Goal: Task Accomplishment & Management: Manage account settings

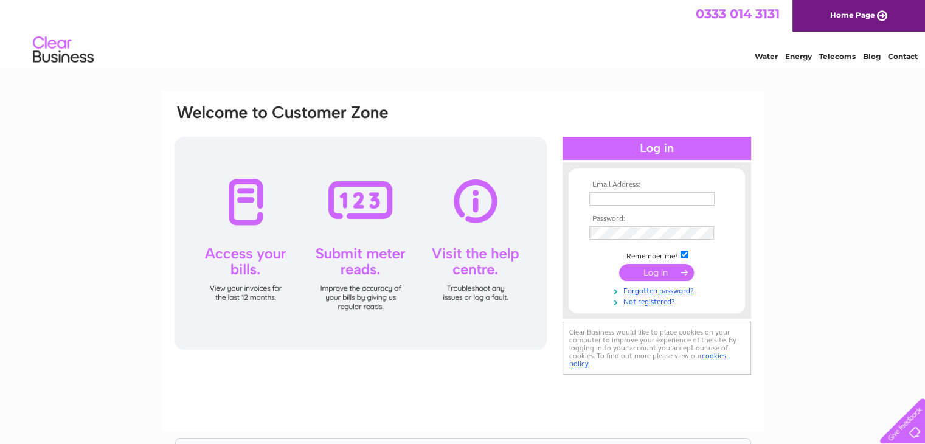
type input "craig@minardproperty.co.uk"
click at [657, 273] on input "submit" at bounding box center [656, 272] width 75 height 17
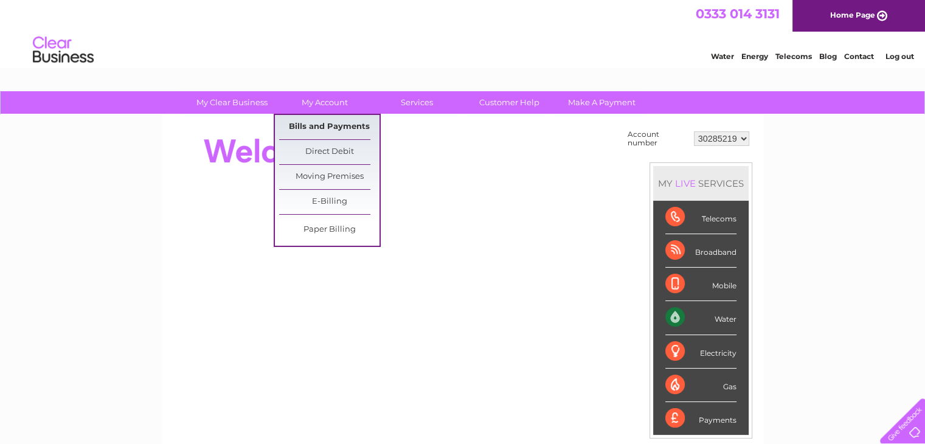
click at [322, 126] on link "Bills and Payments" at bounding box center [329, 127] width 100 height 24
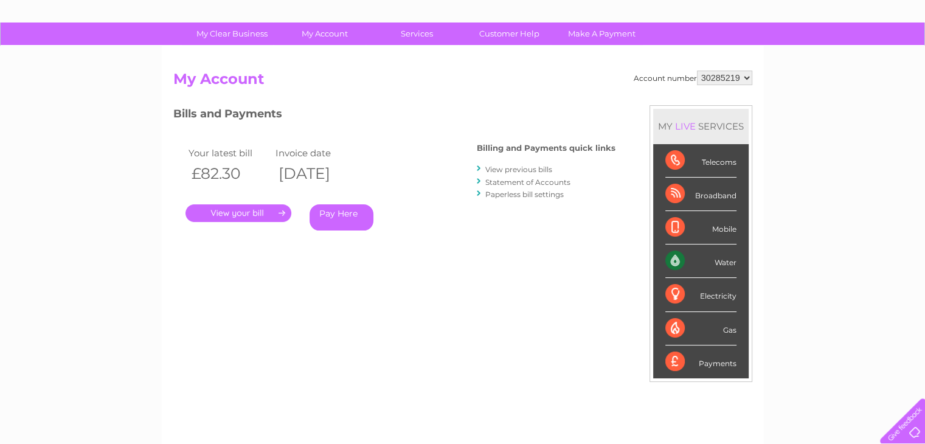
scroll to position [182, 0]
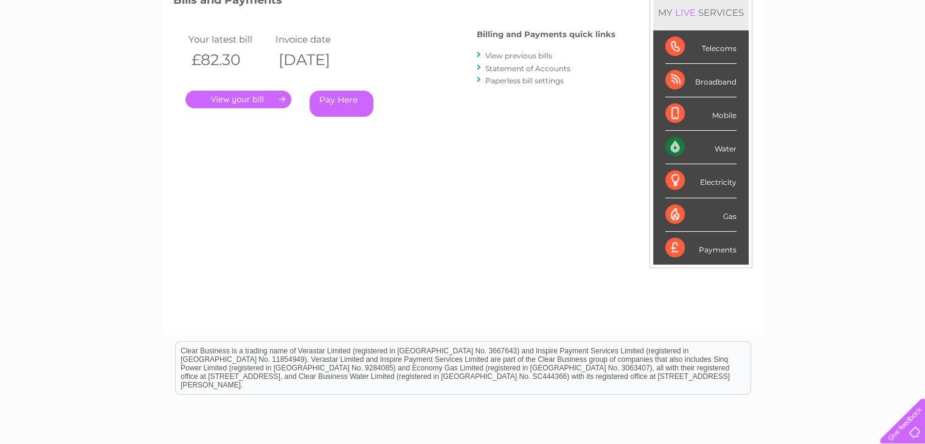
click at [545, 67] on link "Statement of Accounts" at bounding box center [527, 68] width 85 height 9
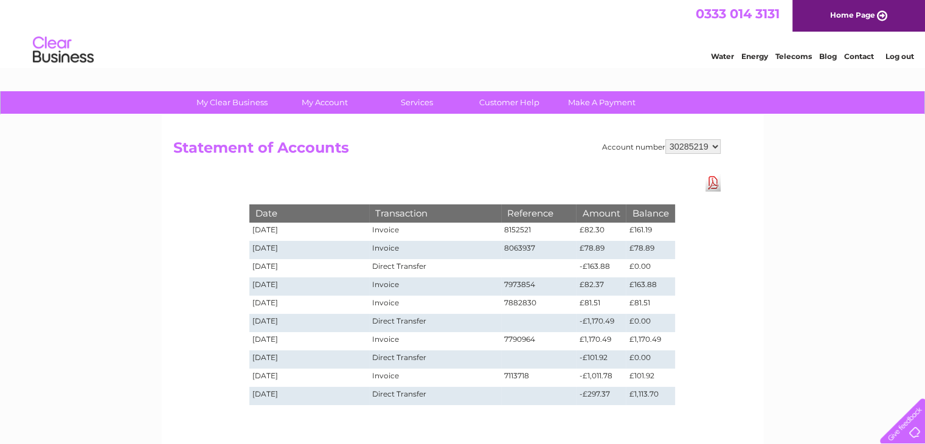
click at [713, 145] on select "30285219" at bounding box center [692, 146] width 55 height 15
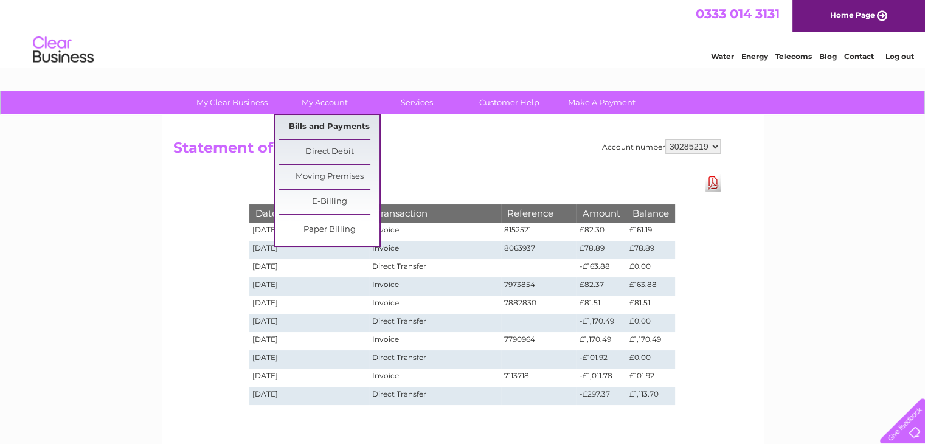
click at [326, 122] on link "Bills and Payments" at bounding box center [329, 127] width 100 height 24
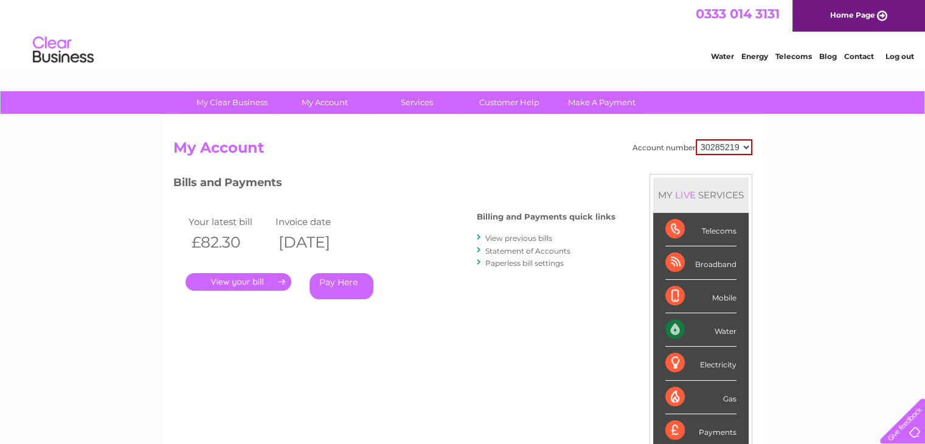
click at [244, 279] on link "." at bounding box center [238, 282] width 106 height 18
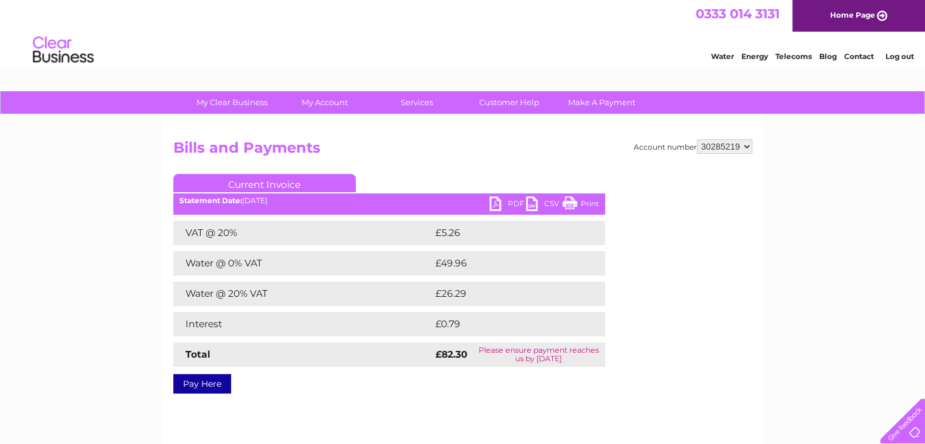
click at [497, 203] on link "PDF" at bounding box center [507, 205] width 36 height 18
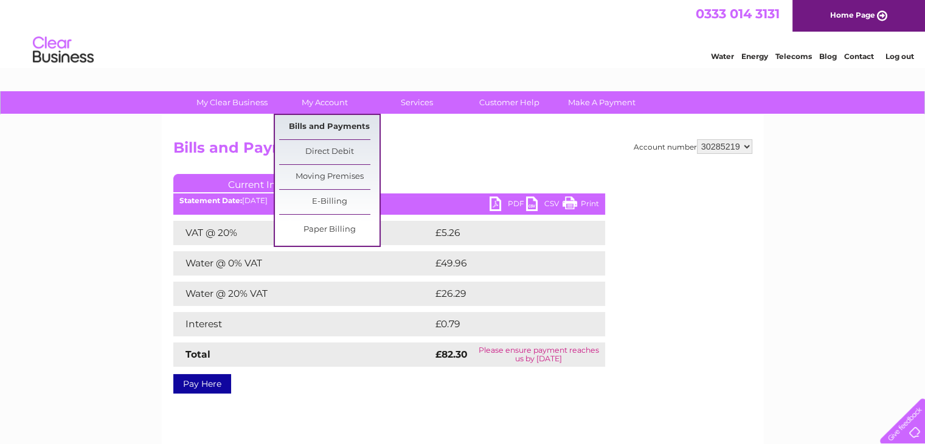
click at [333, 120] on link "Bills and Payments" at bounding box center [329, 127] width 100 height 24
click at [333, 126] on link "Bills and Payments" at bounding box center [329, 127] width 100 height 24
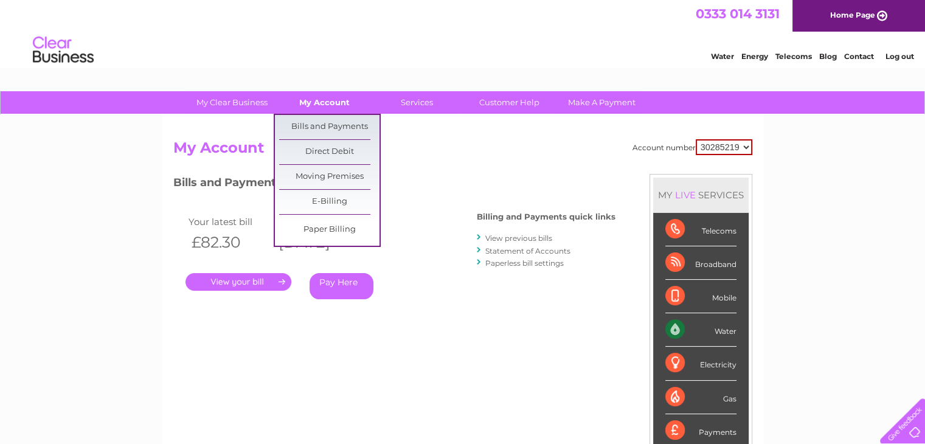
click at [321, 100] on link "My Account" at bounding box center [324, 102] width 100 height 22
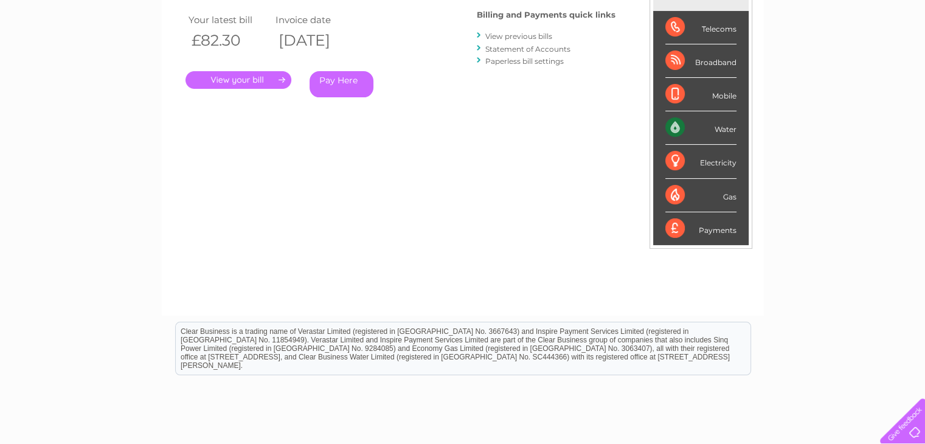
scroll to position [61, 0]
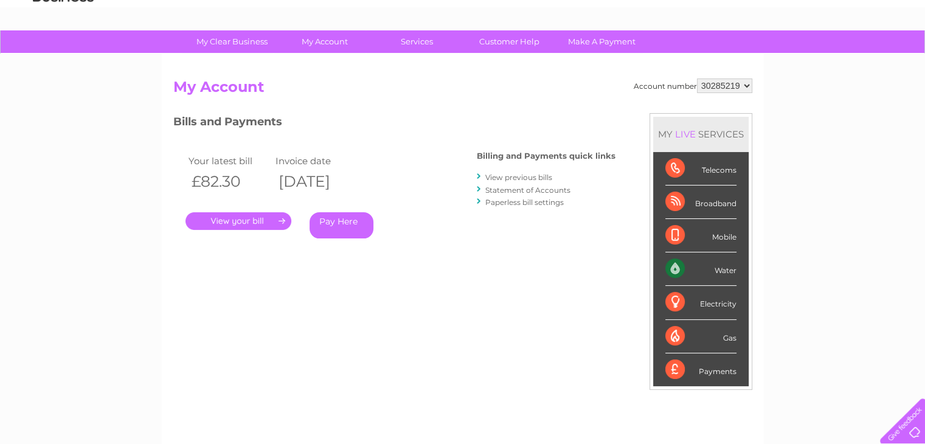
click at [558, 187] on link "Statement of Accounts" at bounding box center [527, 189] width 85 height 9
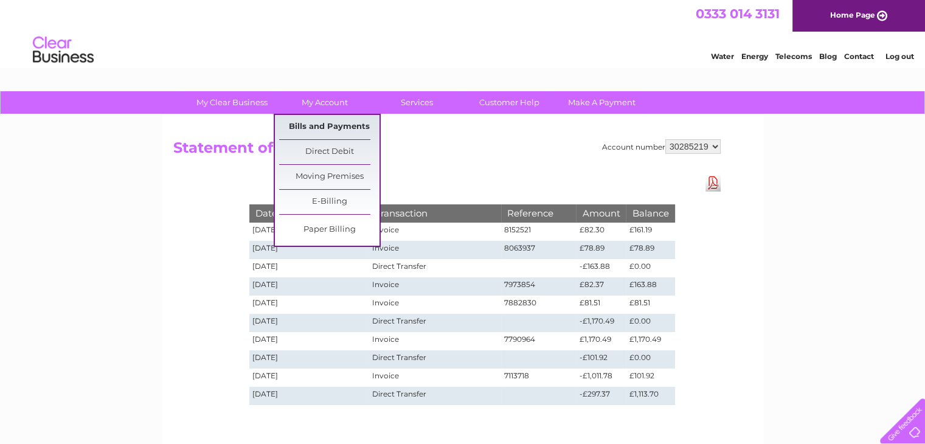
click at [323, 122] on link "Bills and Payments" at bounding box center [329, 127] width 100 height 24
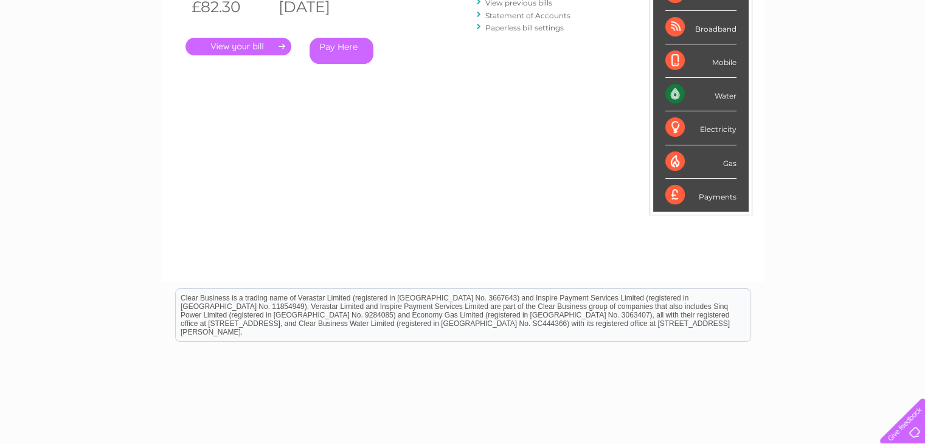
scroll to position [107, 0]
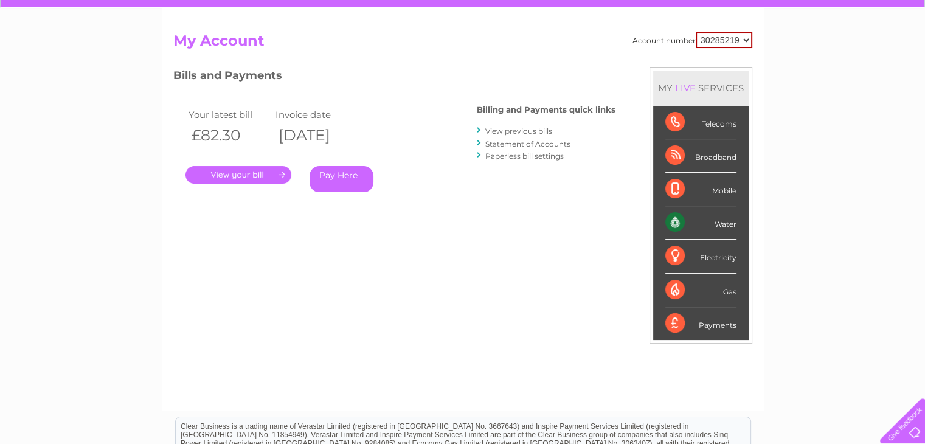
click at [496, 127] on link "View previous bills" at bounding box center [518, 130] width 67 height 9
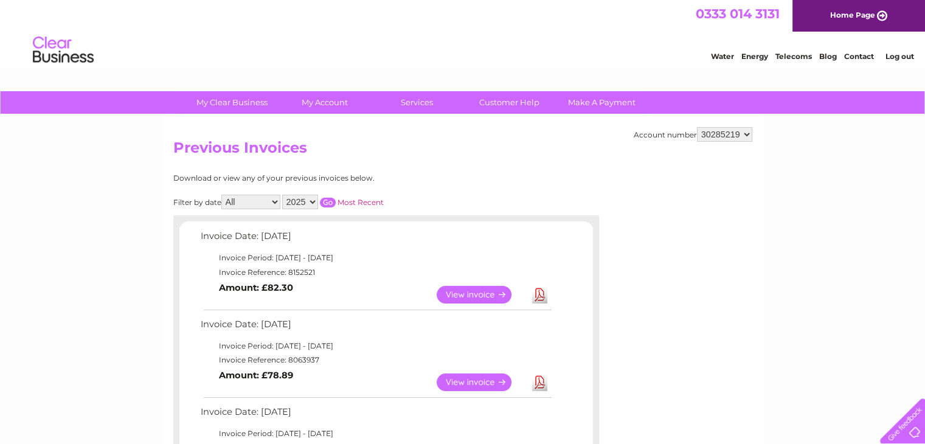
click at [477, 382] on link "View" at bounding box center [481, 382] width 89 height 18
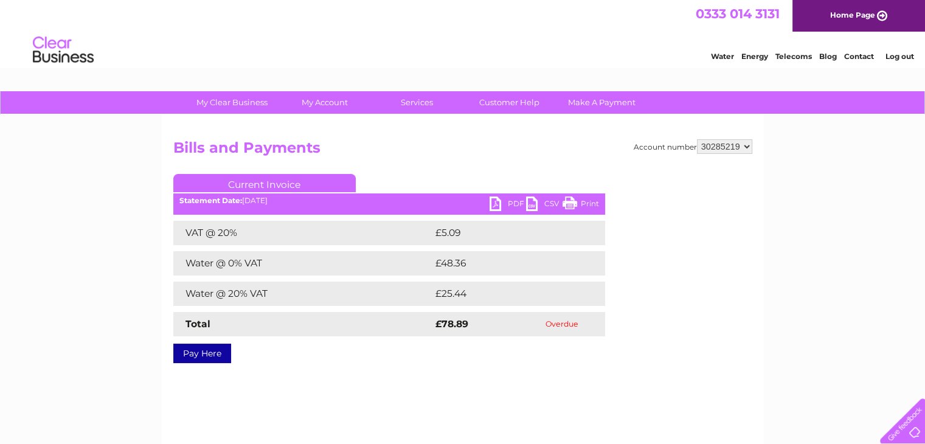
click at [493, 201] on link "PDF" at bounding box center [507, 205] width 36 height 18
click at [904, 58] on link "Log out" at bounding box center [899, 56] width 29 height 9
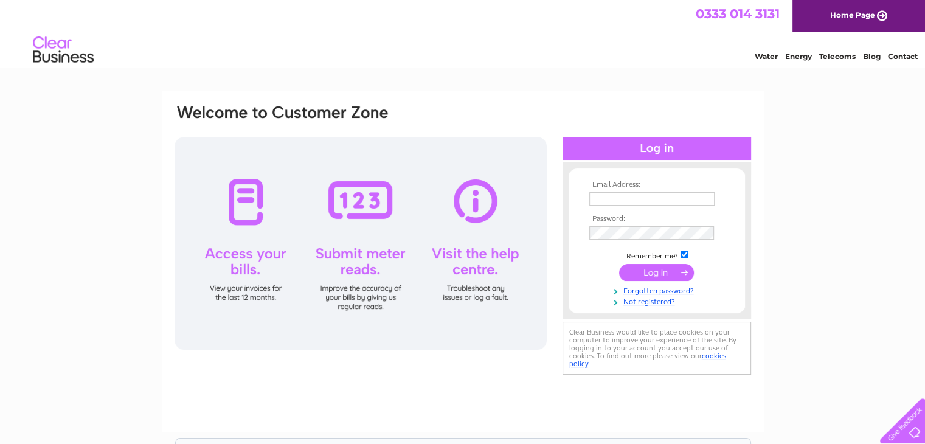
type input "craig@minardproperty.co.uk"
click at [702, 196] on input "craig@minardproperty.co.uk" at bounding box center [651, 198] width 125 height 13
click at [835, 171] on div "Email Address: craig@minardproperty.co.uk Password:" at bounding box center [462, 365] width 925 height 548
click at [657, 302] on link "Not registered?" at bounding box center [658, 301] width 138 height 12
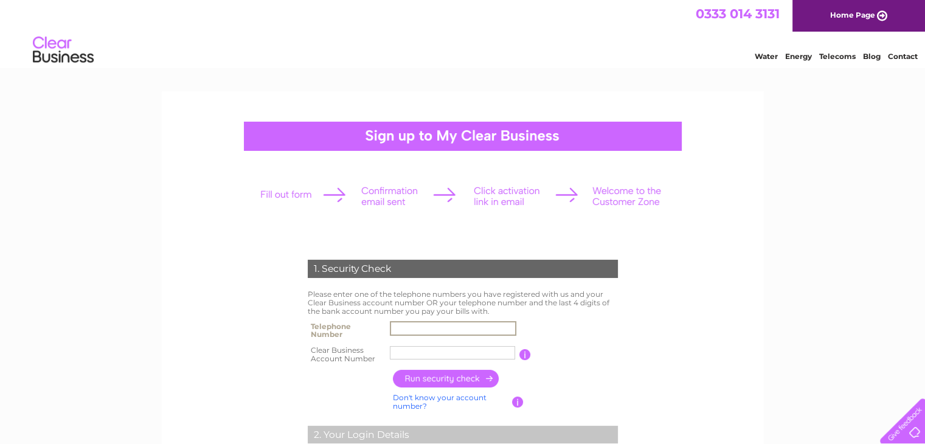
drag, startPoint x: 443, startPoint y: 327, endPoint x: 450, endPoint y: 327, distance: 6.7
click at [443, 327] on input "text" at bounding box center [453, 328] width 126 height 15
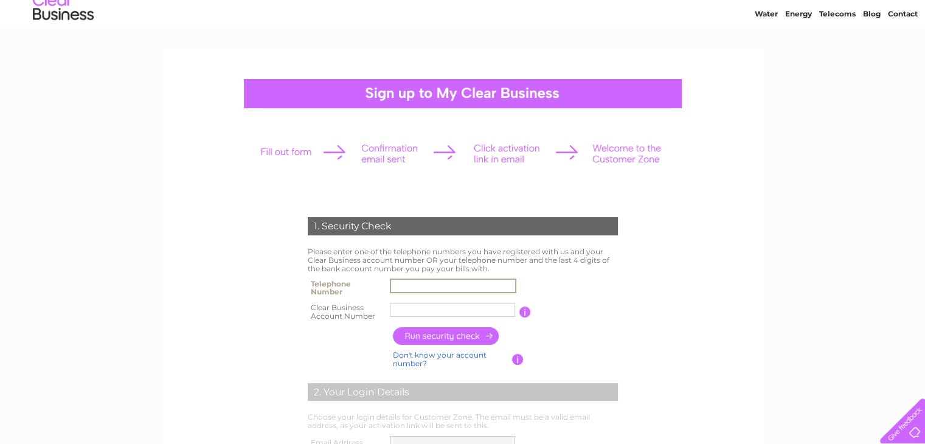
scroll to position [61, 0]
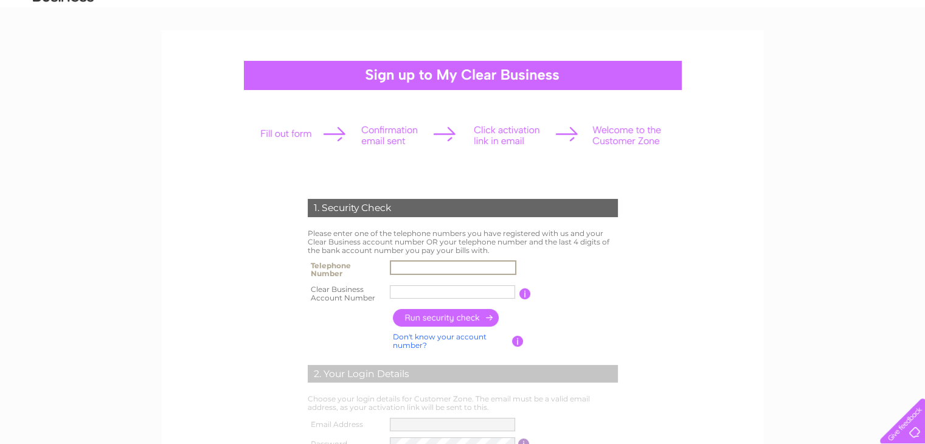
click at [443, 270] on input "text" at bounding box center [453, 267] width 126 height 15
type input "07775538542"
click at [471, 294] on input "Turtle To" at bounding box center [453, 292] width 126 height 15
drag, startPoint x: 471, startPoint y: 294, endPoint x: 310, endPoint y: 294, distance: 161.7
click at [310, 294] on tr "Clear Business Account Number Turtle To You will find your account number on th…" at bounding box center [463, 294] width 316 height 24
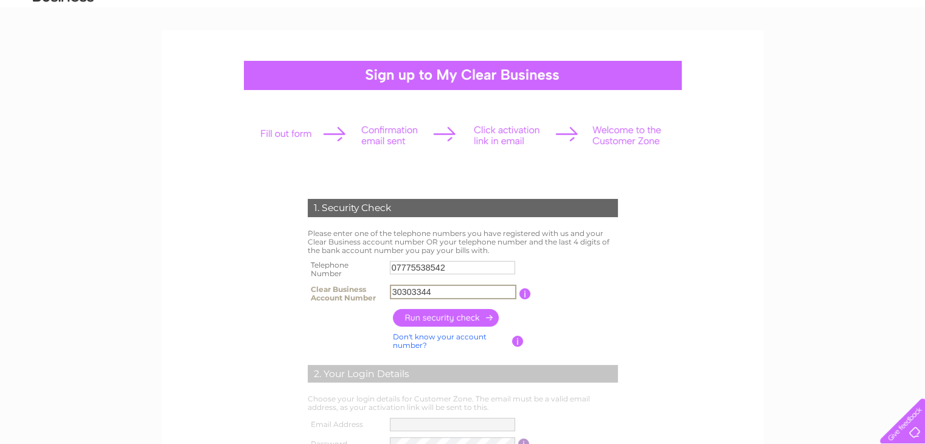
type input "30303344"
click at [443, 318] on input "button" at bounding box center [446, 318] width 107 height 18
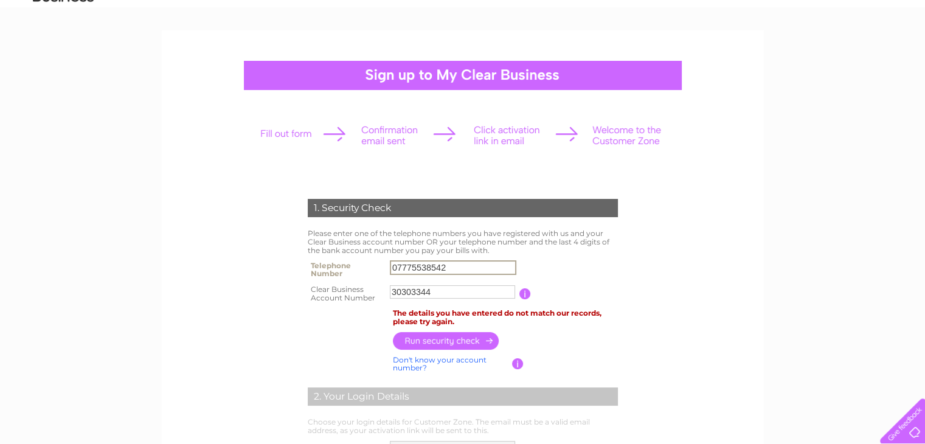
drag, startPoint x: 465, startPoint y: 268, endPoint x: 341, endPoint y: 267, distance: 124.0
click at [341, 267] on tr "Telephone Number 07775538542" at bounding box center [463, 269] width 316 height 24
type input "01414334700"
drag, startPoint x: 446, startPoint y: 291, endPoint x: 349, endPoint y: 288, distance: 96.7
click at [349, 288] on tr "Clear Business Account Number 30303344 You will find your account number on the…" at bounding box center [463, 294] width 316 height 24
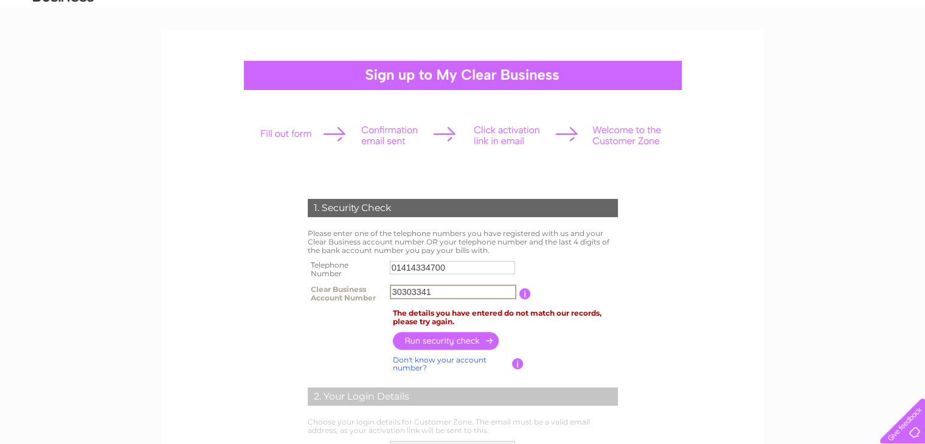
type input "30303341"
click at [438, 337] on input "button" at bounding box center [446, 340] width 107 height 18
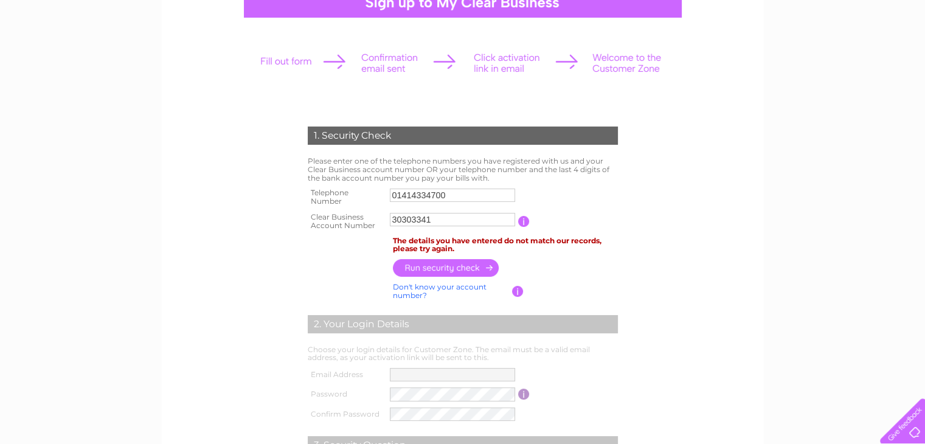
scroll to position [122, 0]
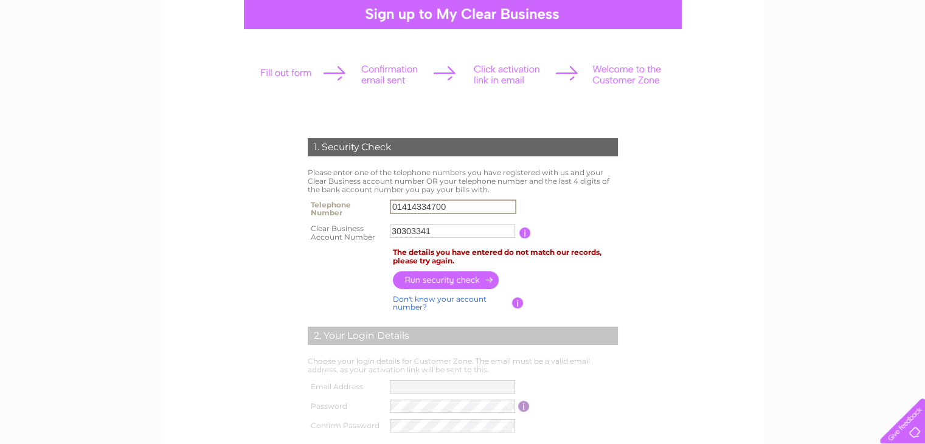
drag, startPoint x: 457, startPoint y: 206, endPoint x: 323, endPoint y: 203, distance: 133.8
click at [323, 203] on tr "Telephone Number 01414334700" at bounding box center [463, 208] width 316 height 24
click at [463, 286] on input "button" at bounding box center [446, 280] width 107 height 18
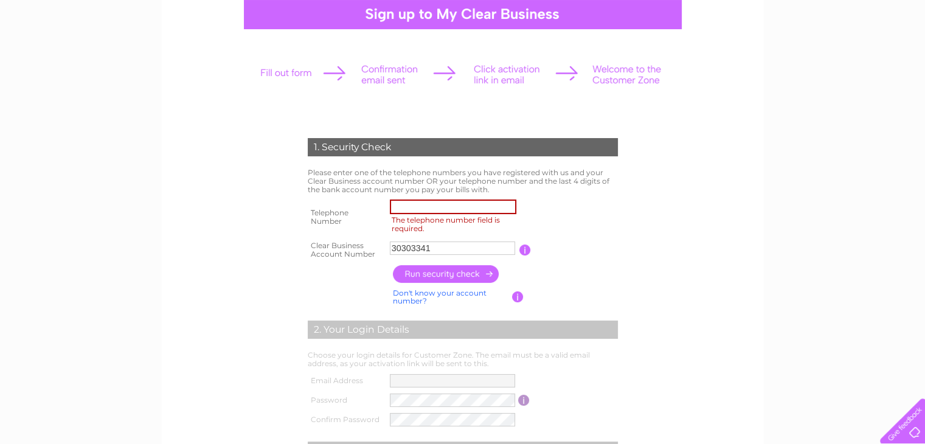
click at [476, 207] on input "The telephone number field is required." at bounding box center [453, 206] width 126 height 15
